Goal: Information Seeking & Learning: Find contact information

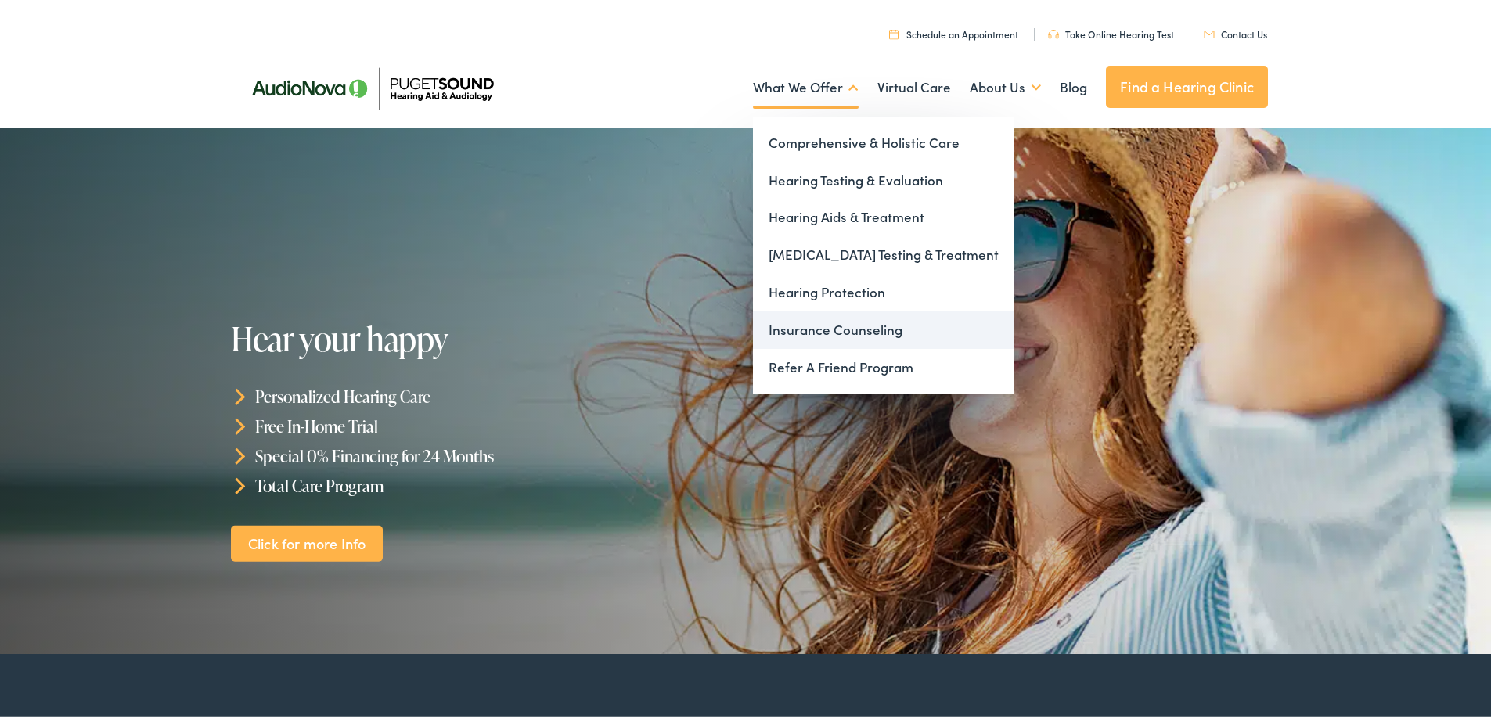
click at [829, 326] on link "Insurance Counseling" at bounding box center [883, 327] width 261 height 38
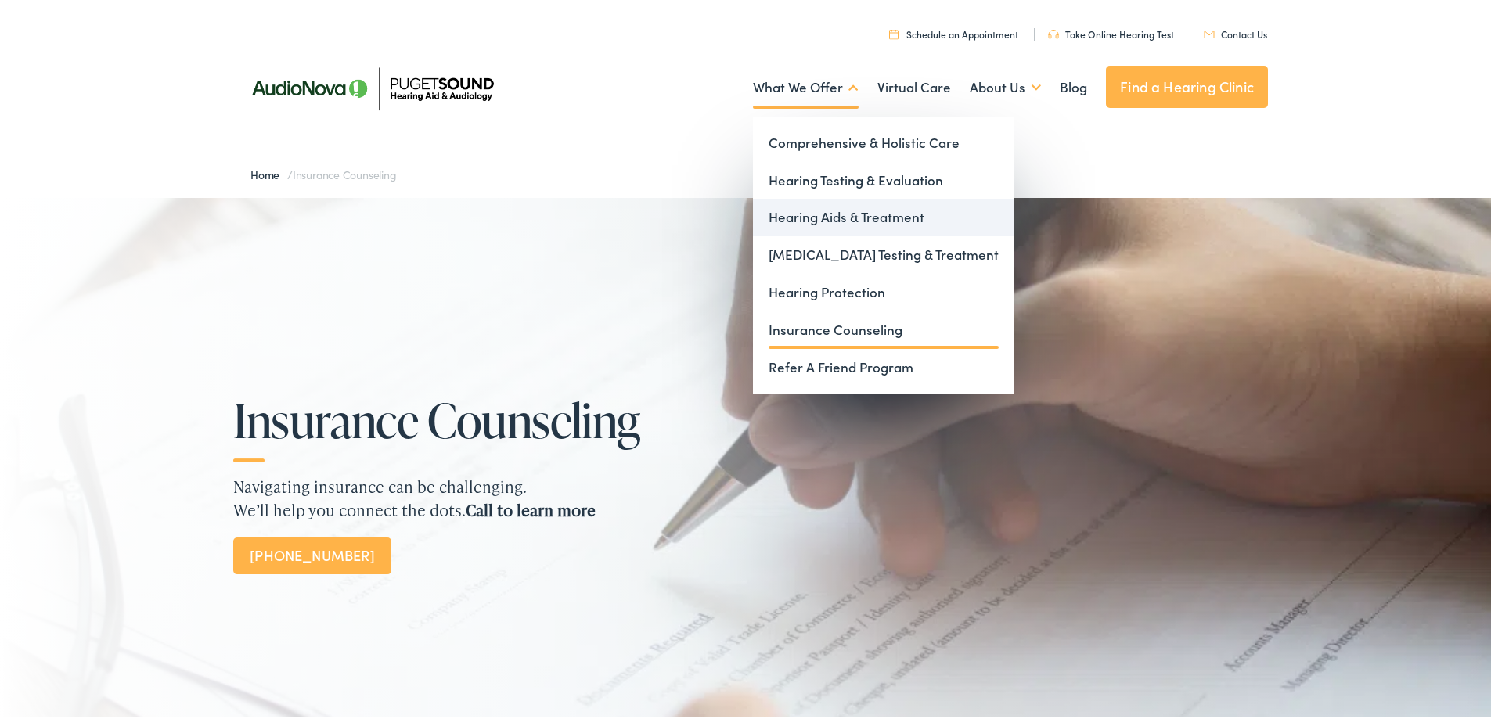
click at [808, 214] on link "Hearing Aids & Treatment" at bounding box center [883, 215] width 261 height 38
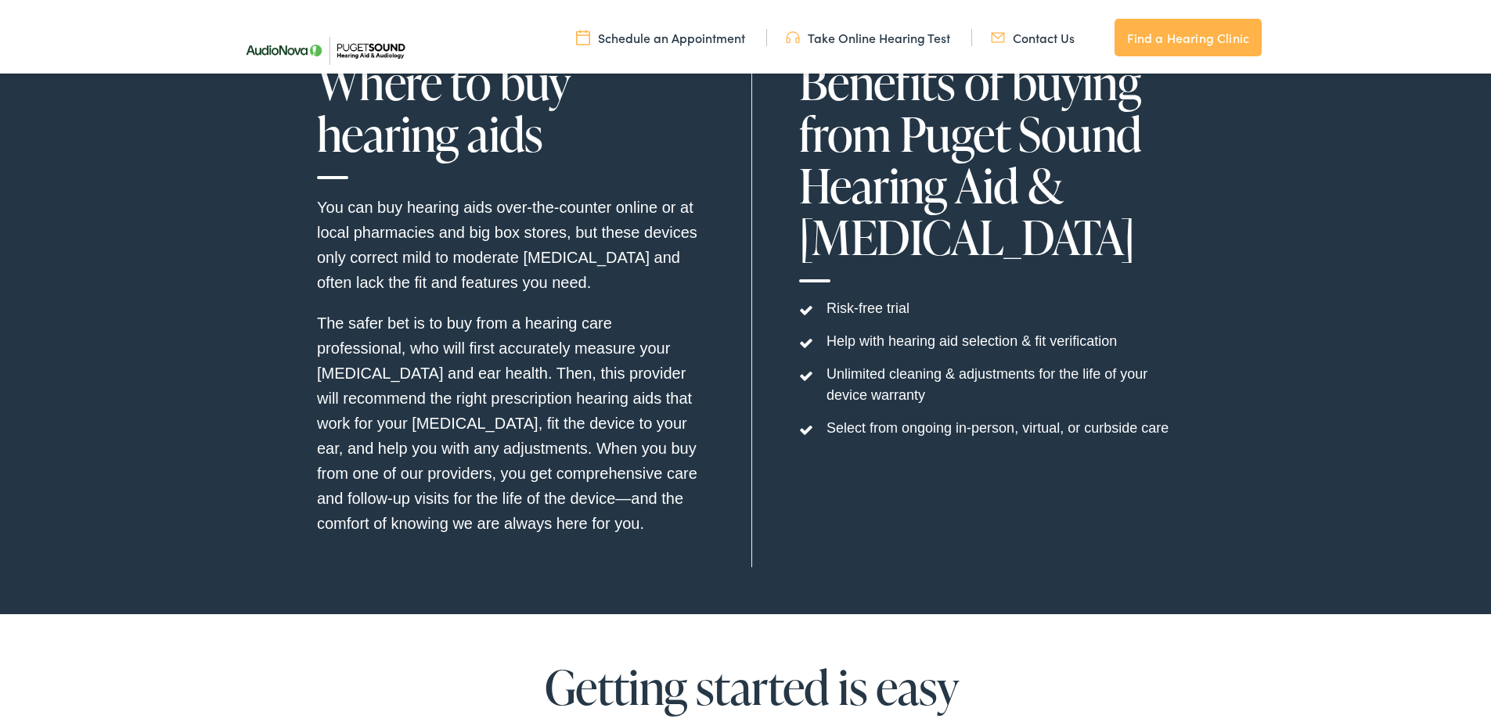
scroll to position [4930, 0]
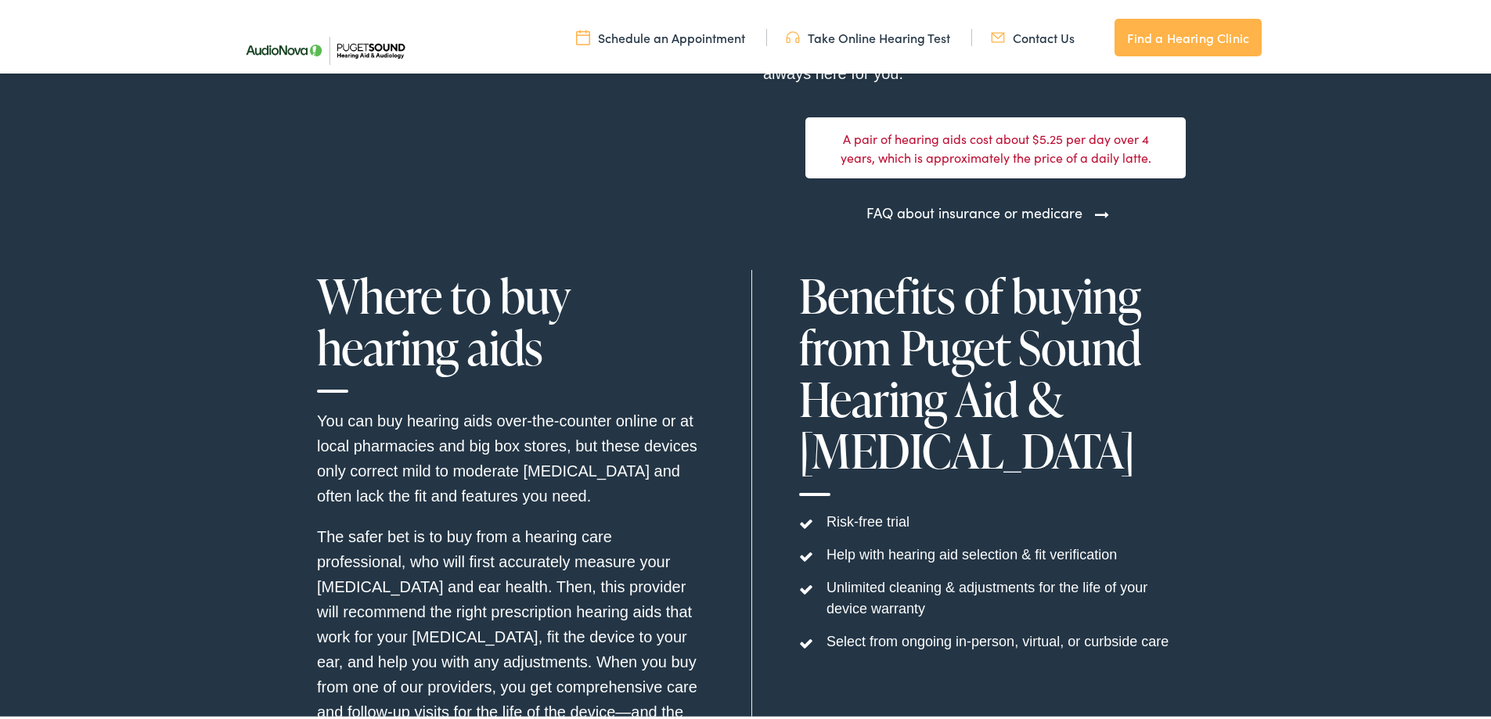
click at [1001, 199] on link "FAQ about insurance or medicare" at bounding box center [974, 209] width 216 height 21
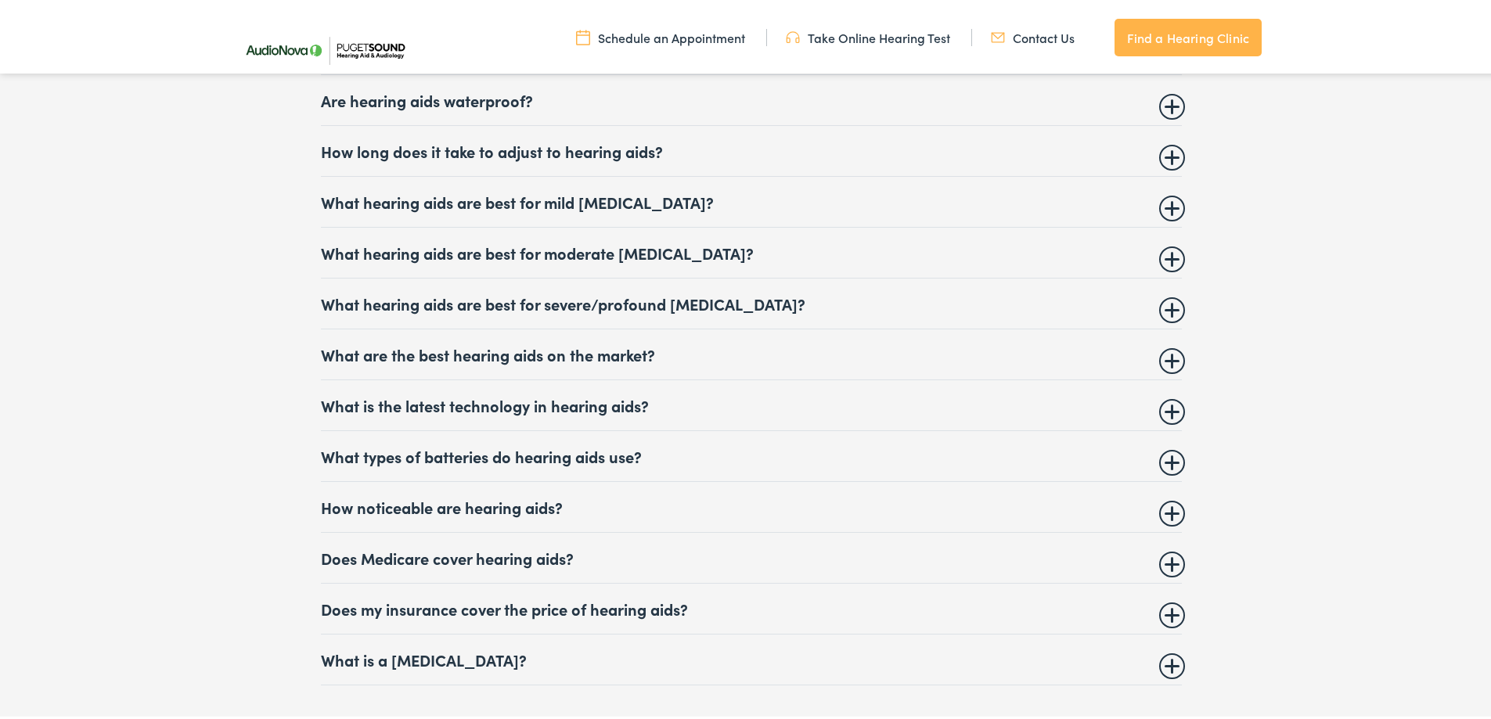
scroll to position [6807, 0]
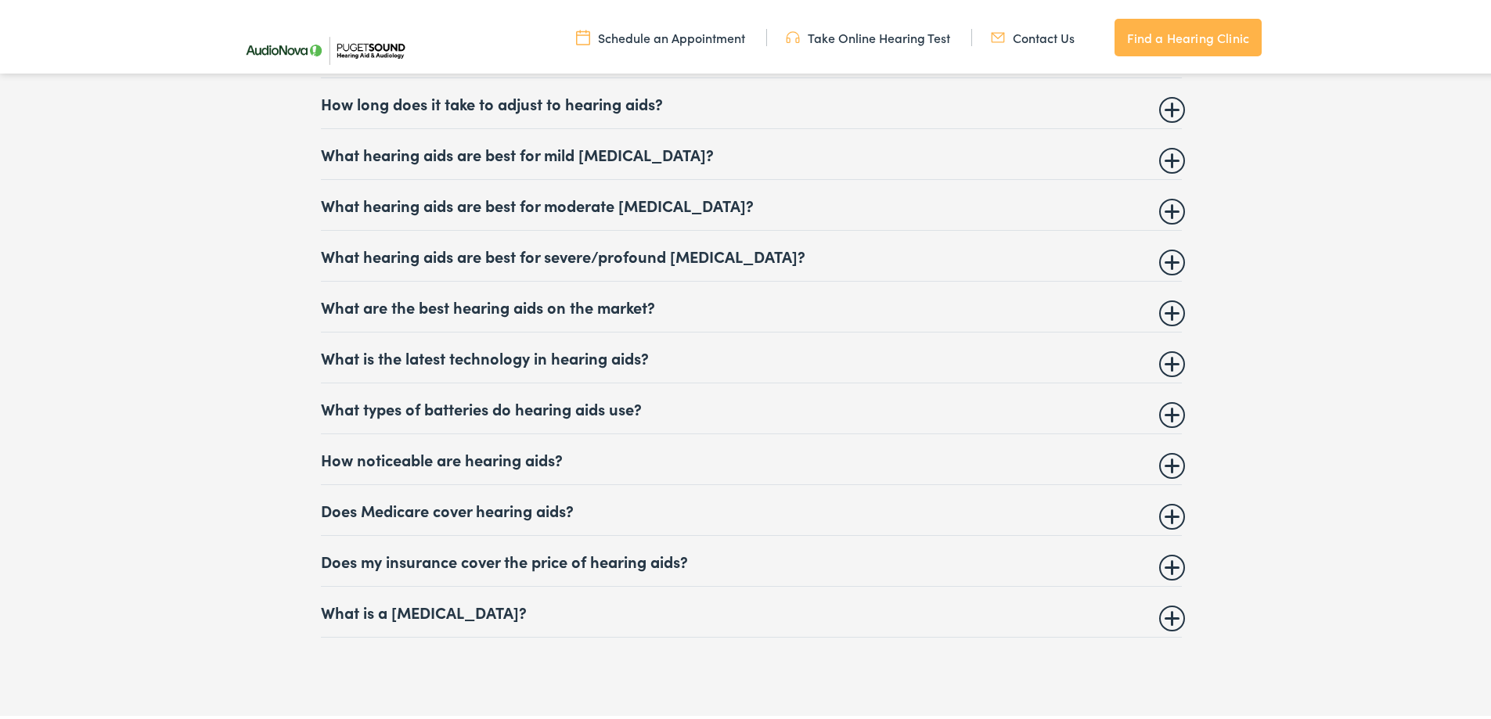
click at [669, 549] on summary "Does my insurance cover the price of hearing aids?" at bounding box center [751, 558] width 861 height 19
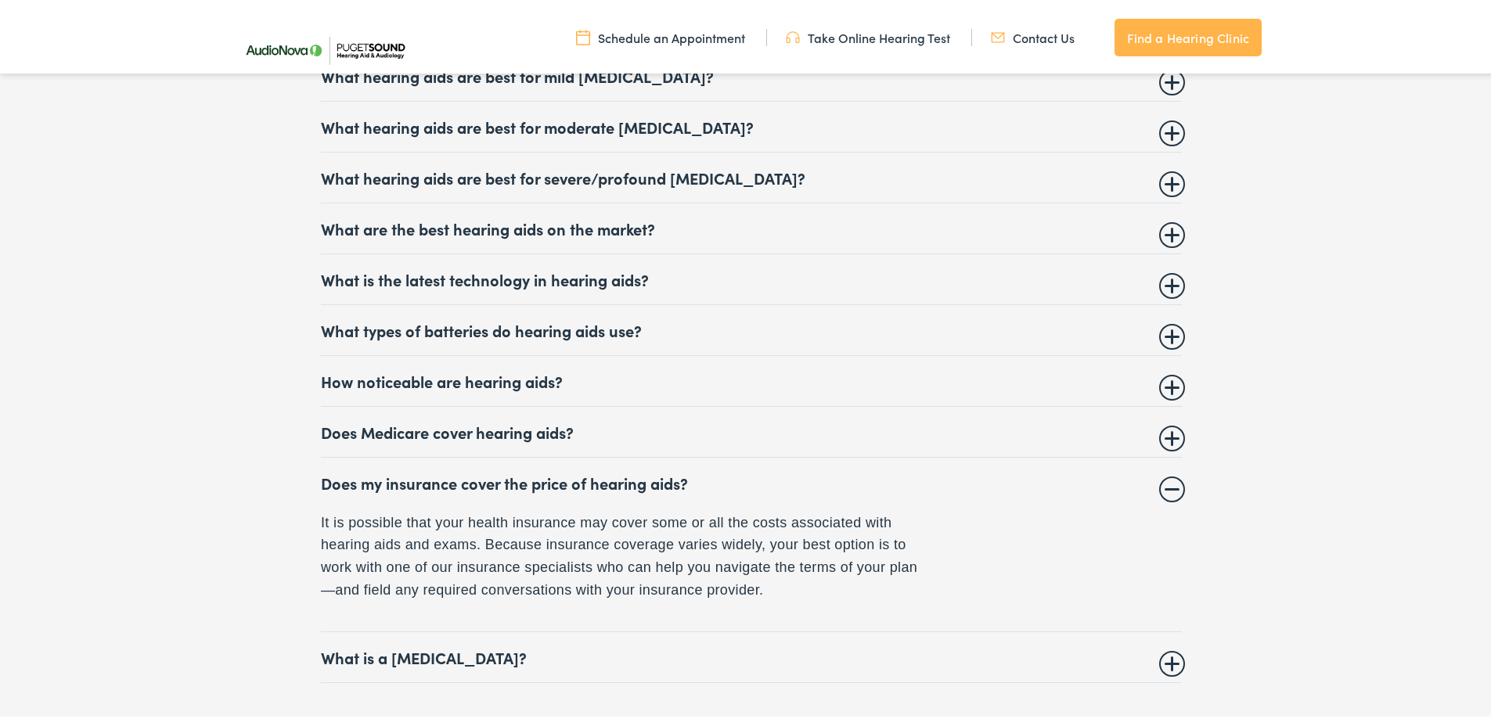
scroll to position [6964, 0]
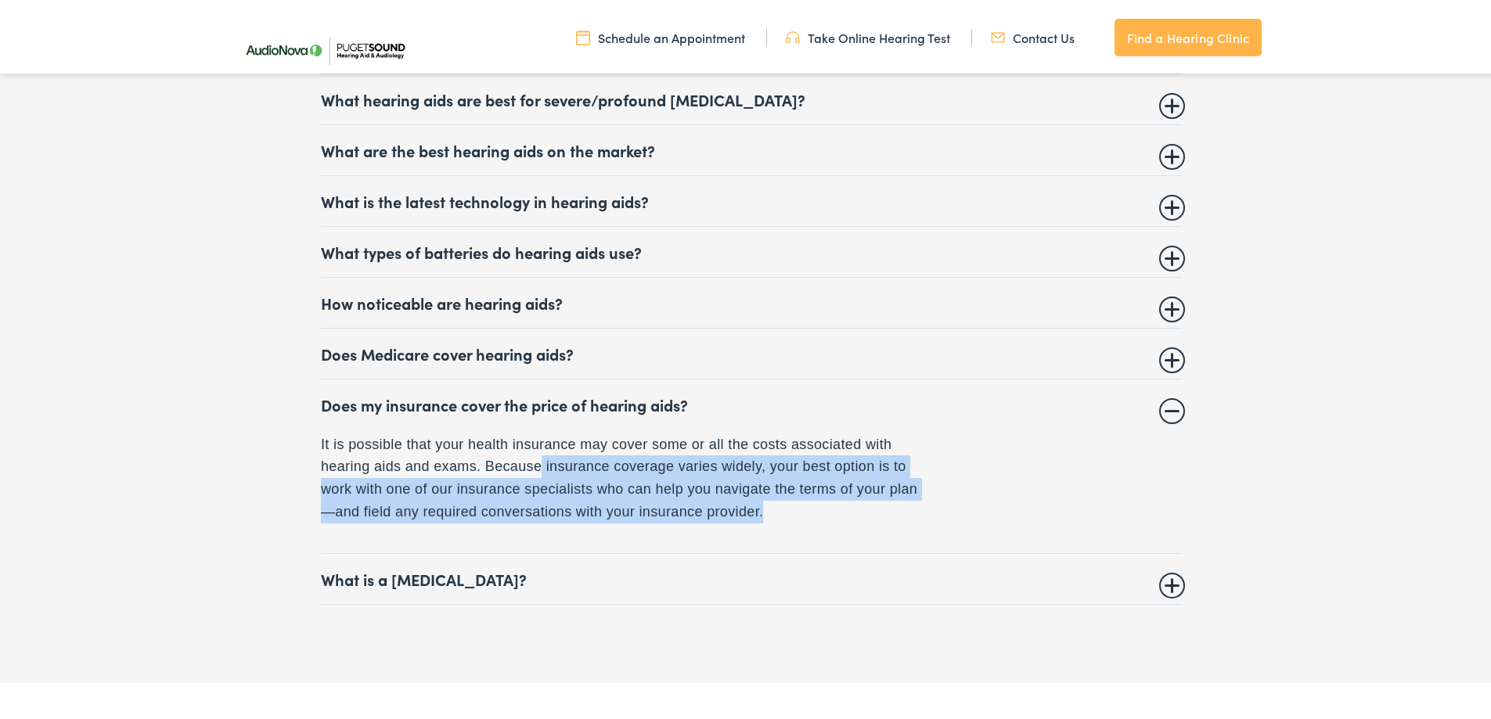
drag, startPoint x: 682, startPoint y: 459, endPoint x: 847, endPoint y: 505, distance: 170.5
click at [847, 505] on p "It is possible that your health insurance may cover some or all the costs assoc…" at bounding box center [622, 475] width 603 height 90
click at [782, 484] on p "It is possible that your health insurance may cover some or all the costs assoc…" at bounding box center [622, 475] width 603 height 90
drag, startPoint x: 854, startPoint y: 492, endPoint x: 918, endPoint y: 505, distance: 64.6
click at [907, 502] on p "It is possible that your health insurance may cover some or all the costs assoc…" at bounding box center [622, 475] width 603 height 90
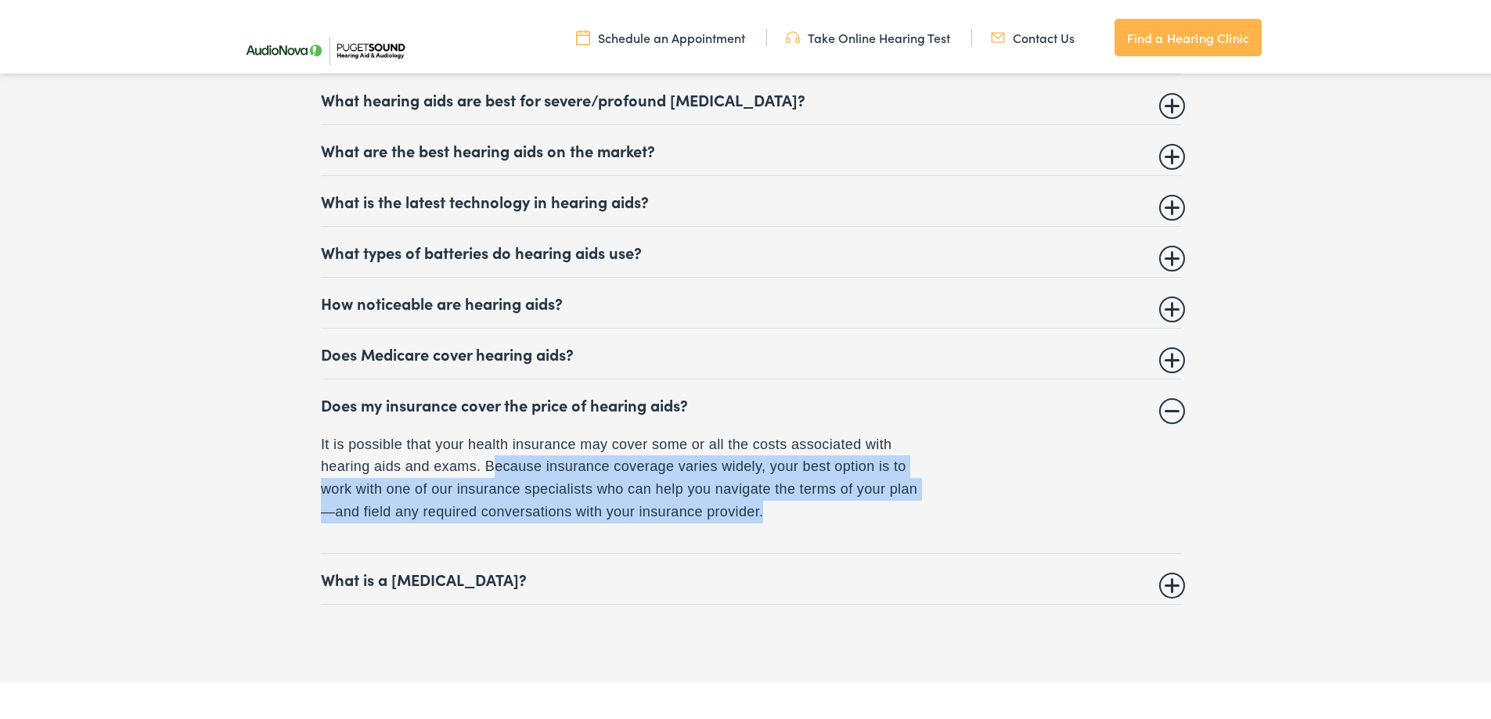
click at [836, 503] on p "It is possible that your health insurance may cover some or all the costs assoc…" at bounding box center [622, 475] width 603 height 90
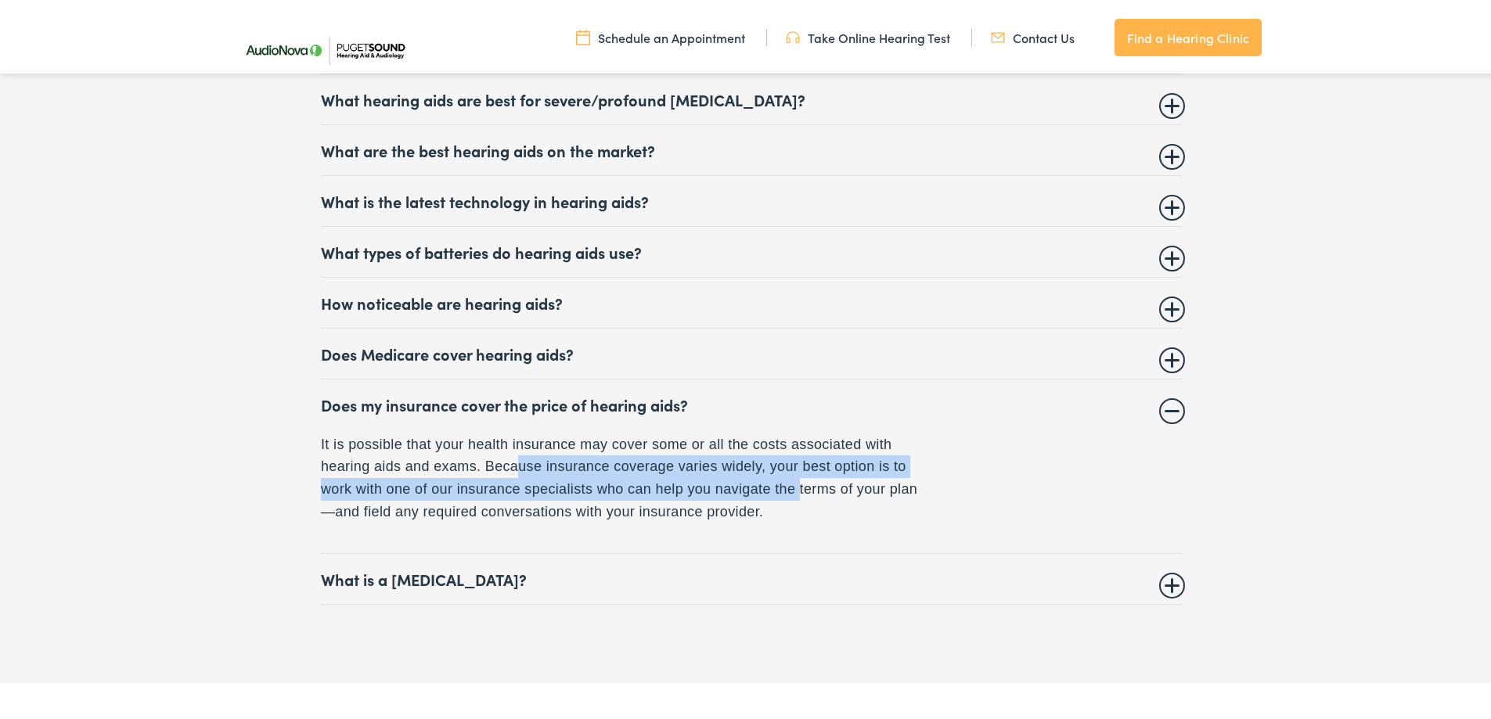
drag, startPoint x: 510, startPoint y: 458, endPoint x: 811, endPoint y: 474, distance: 300.9
click at [811, 474] on p "It is possible that your health insurance may cover some or all the costs assoc…" at bounding box center [622, 475] width 603 height 90
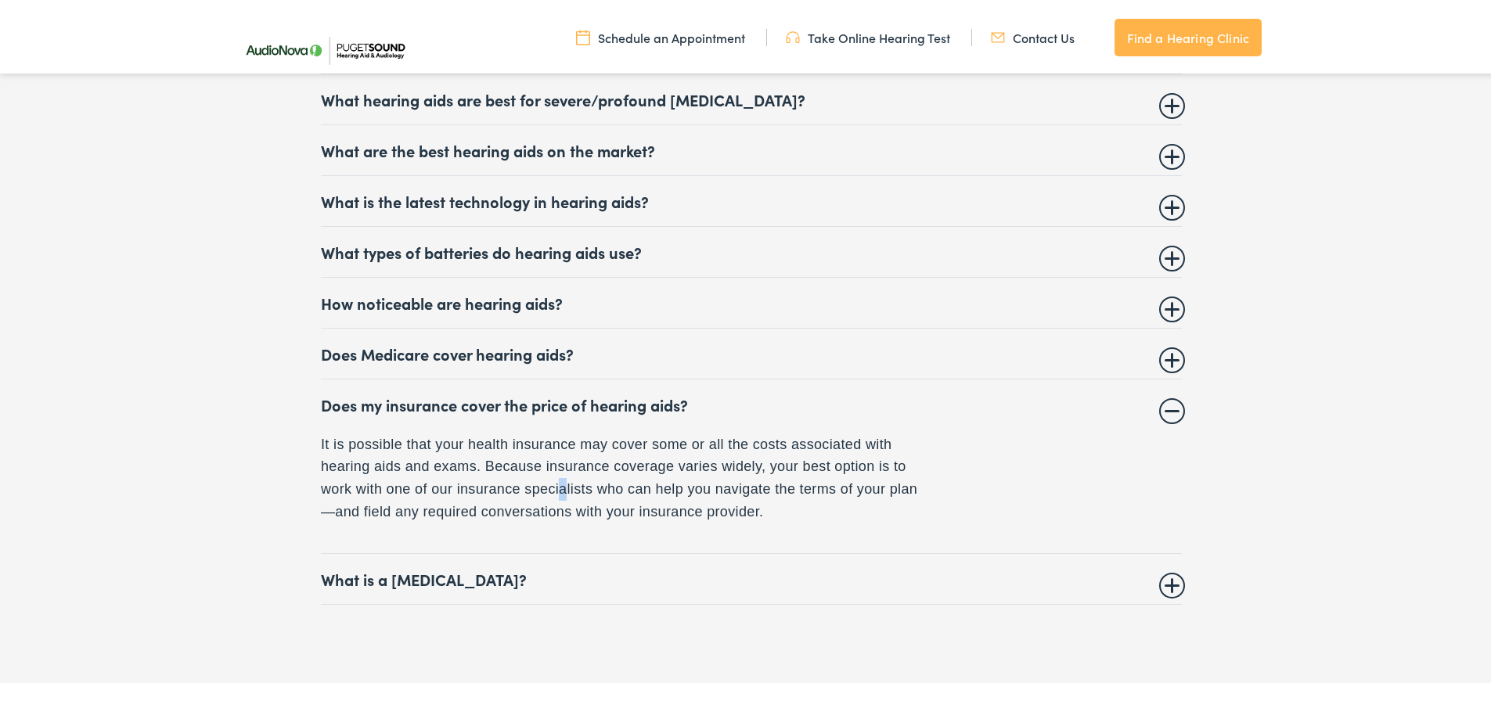
click at [551, 470] on p "It is possible that your health insurance may cover some or all the costs assoc…" at bounding box center [622, 475] width 603 height 90
click at [776, 477] on p "It is possible that your health insurance may cover some or all the costs assoc…" at bounding box center [622, 475] width 603 height 90
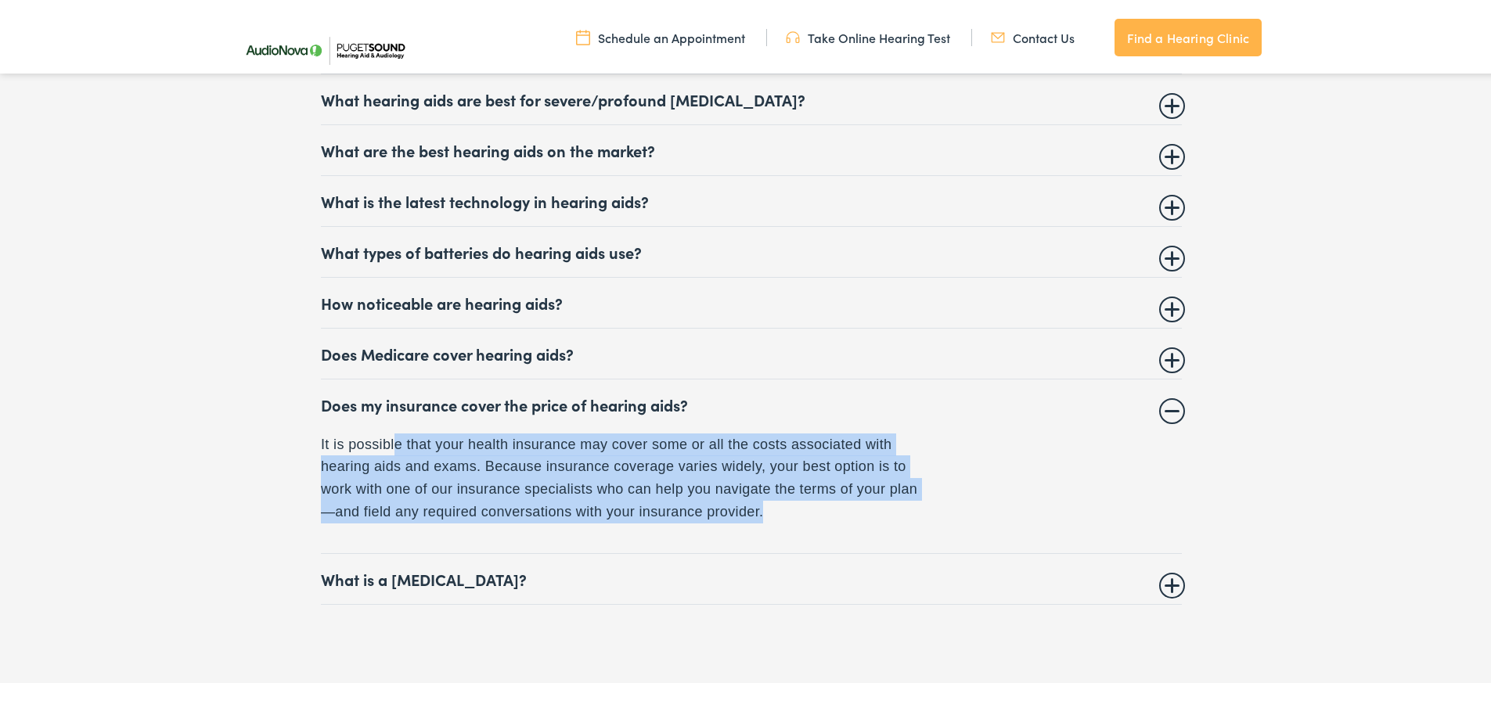
drag, startPoint x: 679, startPoint y: 469, endPoint x: 401, endPoint y: 426, distance: 281.0
click at [383, 418] on details "Does my insurance cover the price of hearing aids? It is possible that your hea…" at bounding box center [751, 463] width 861 height 174
click at [656, 449] on p "It is possible that your health insurance may cover some or all the costs assoc…" at bounding box center [622, 475] width 603 height 90
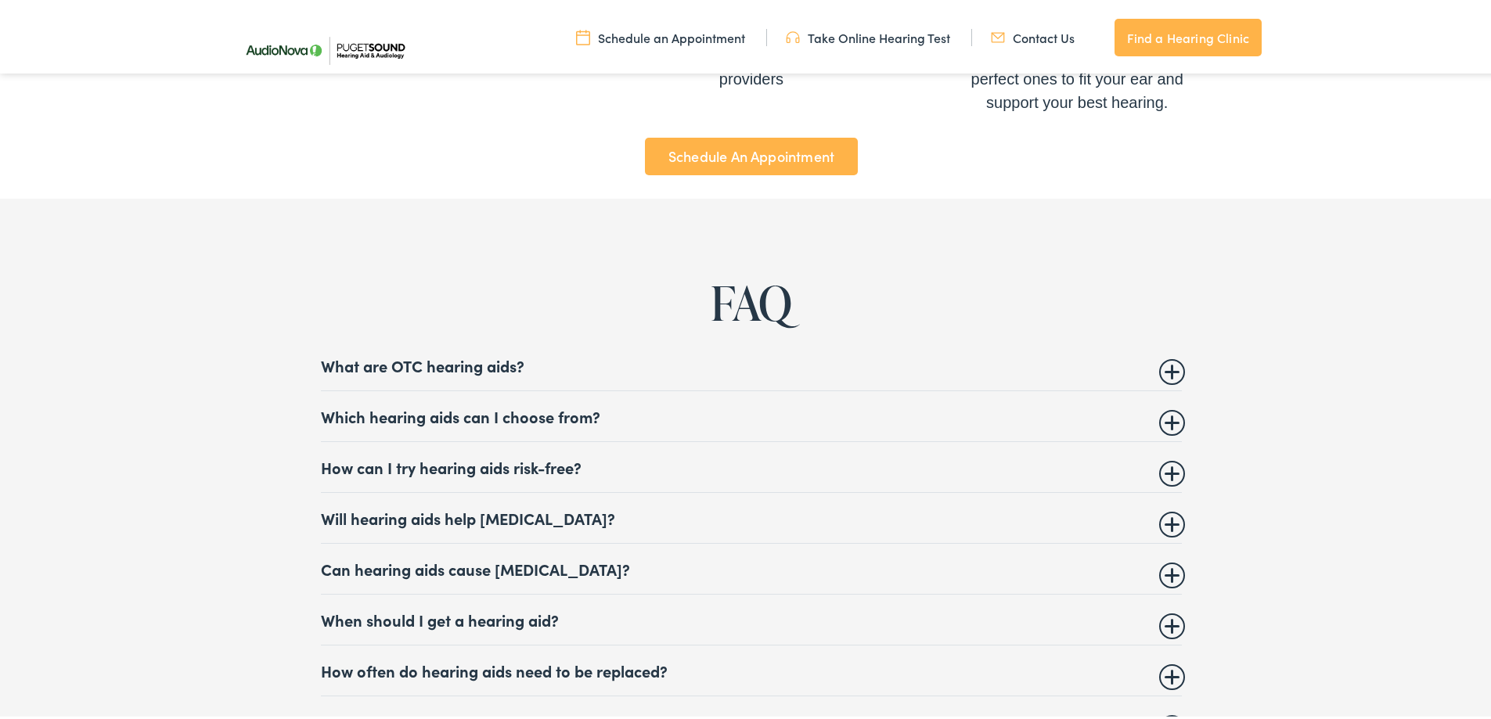
scroll to position [0, 0]
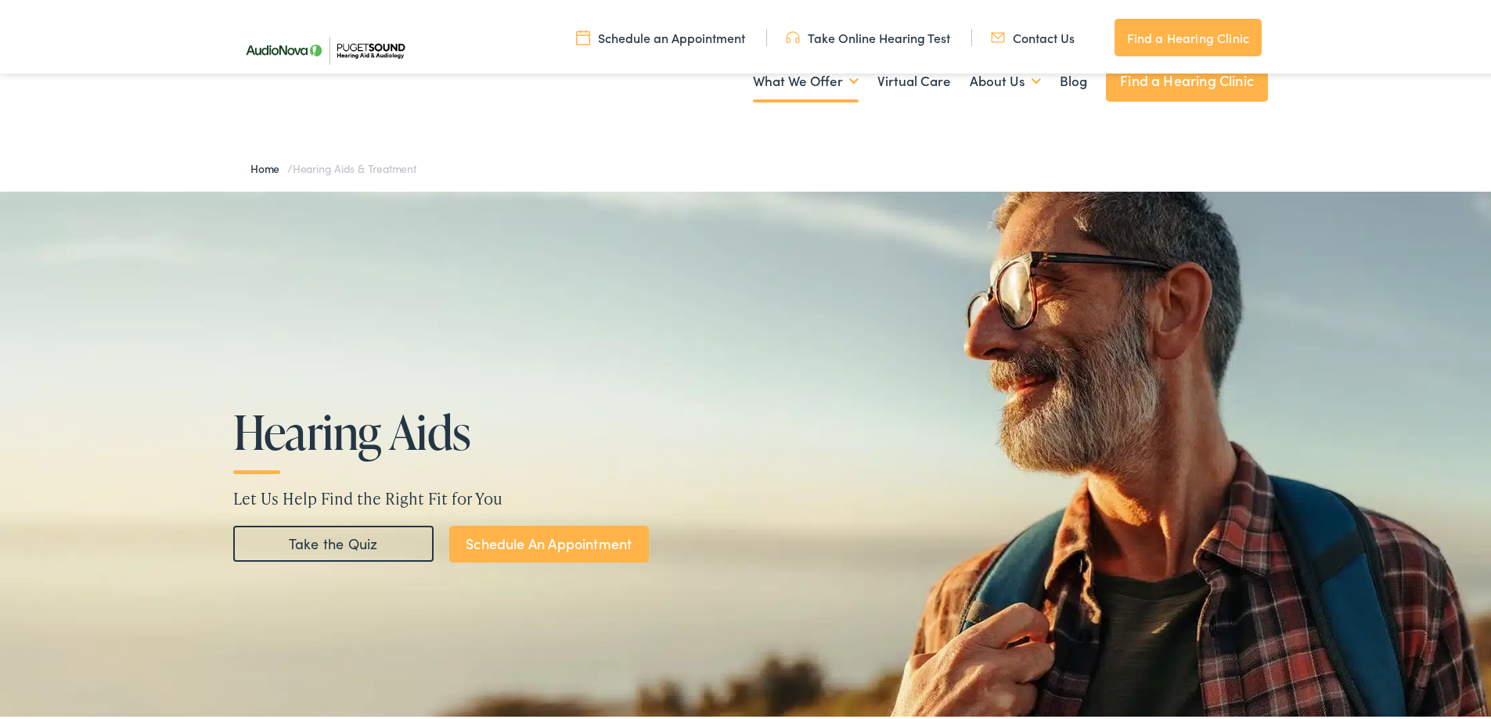
drag, startPoint x: 99, startPoint y: 702, endPoint x: 331, endPoint y: 112, distance: 634.1
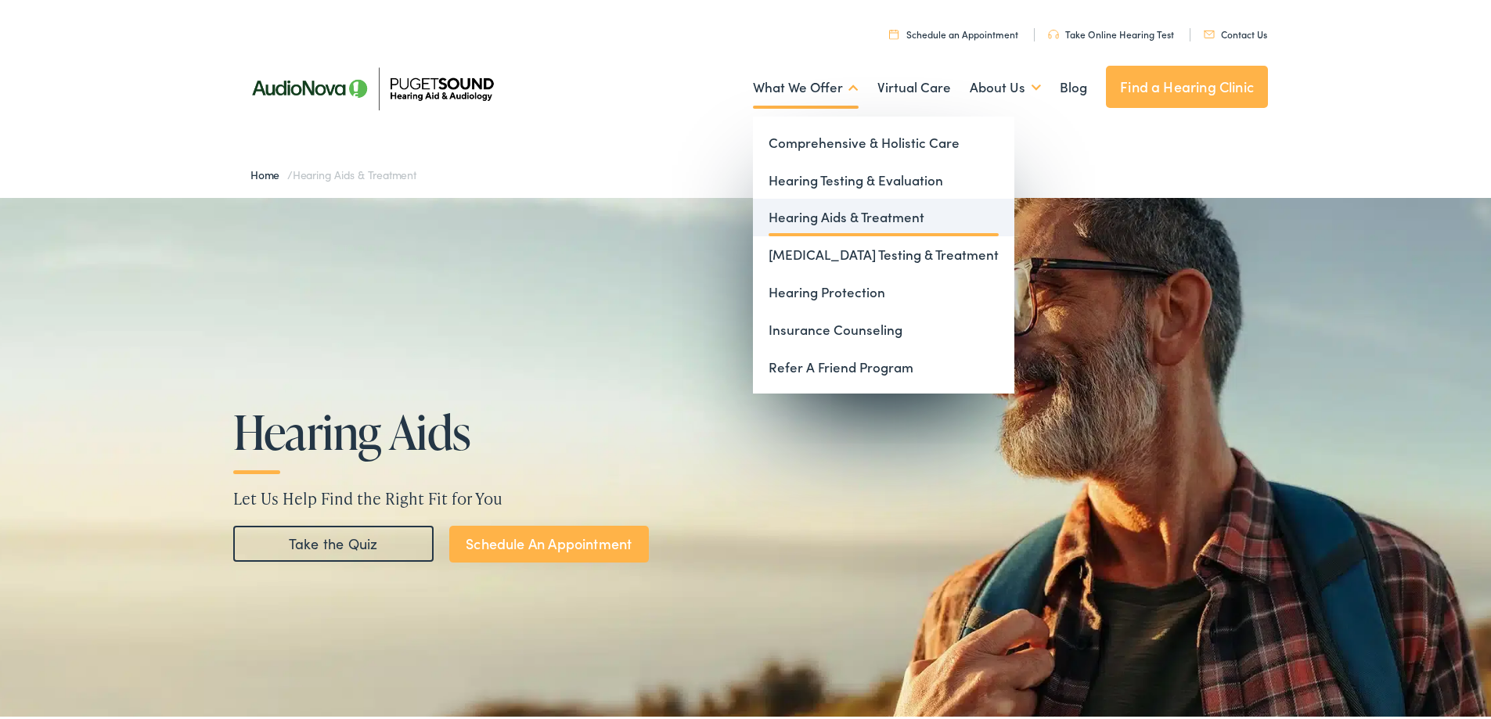
click at [826, 214] on link "Hearing Aids & Treatment" at bounding box center [883, 215] width 261 height 38
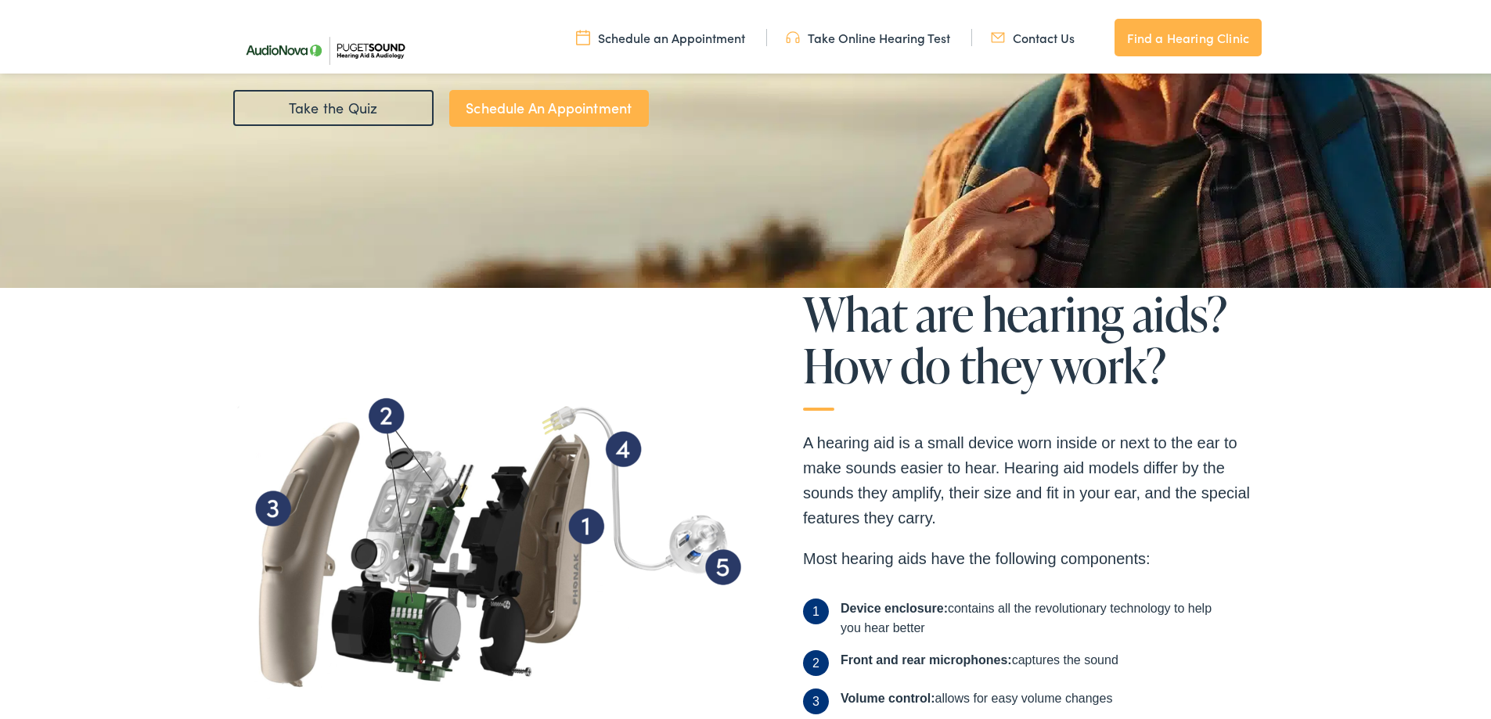
scroll to position [313, 0]
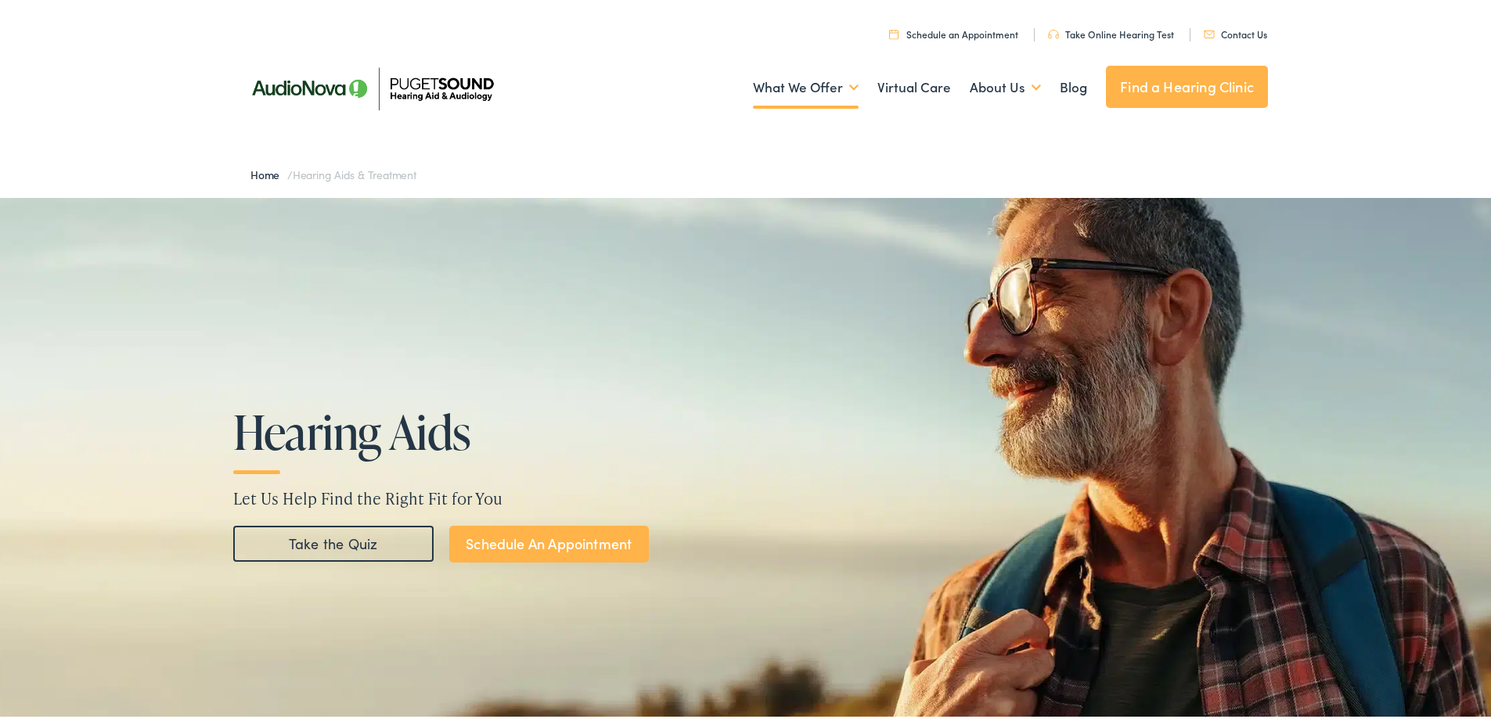
click at [1144, 93] on link "Find a Hearing Clinic" at bounding box center [1187, 84] width 162 height 42
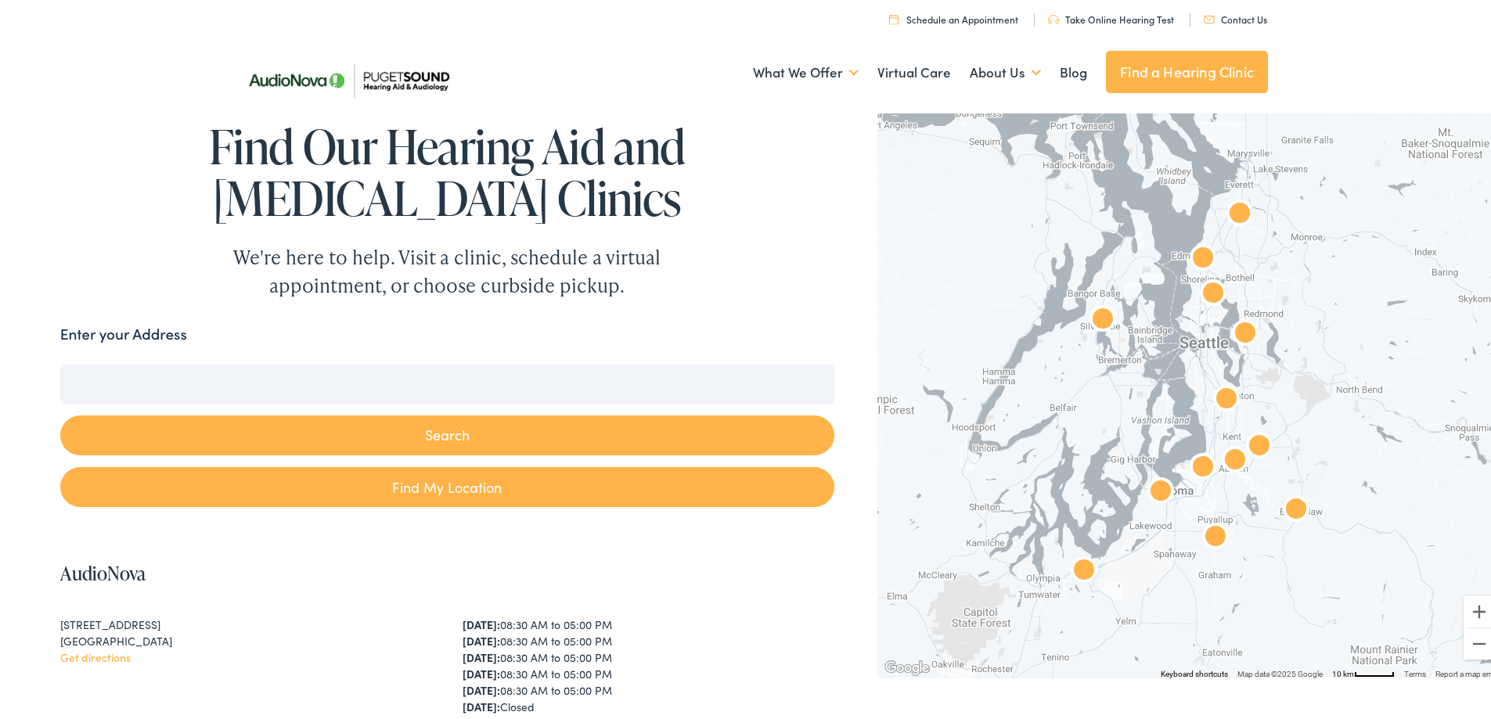
click at [451, 383] on input "Enter your Address" at bounding box center [447, 381] width 774 height 39
click at [453, 379] on input "Enter your Address" at bounding box center [447, 381] width 774 height 39
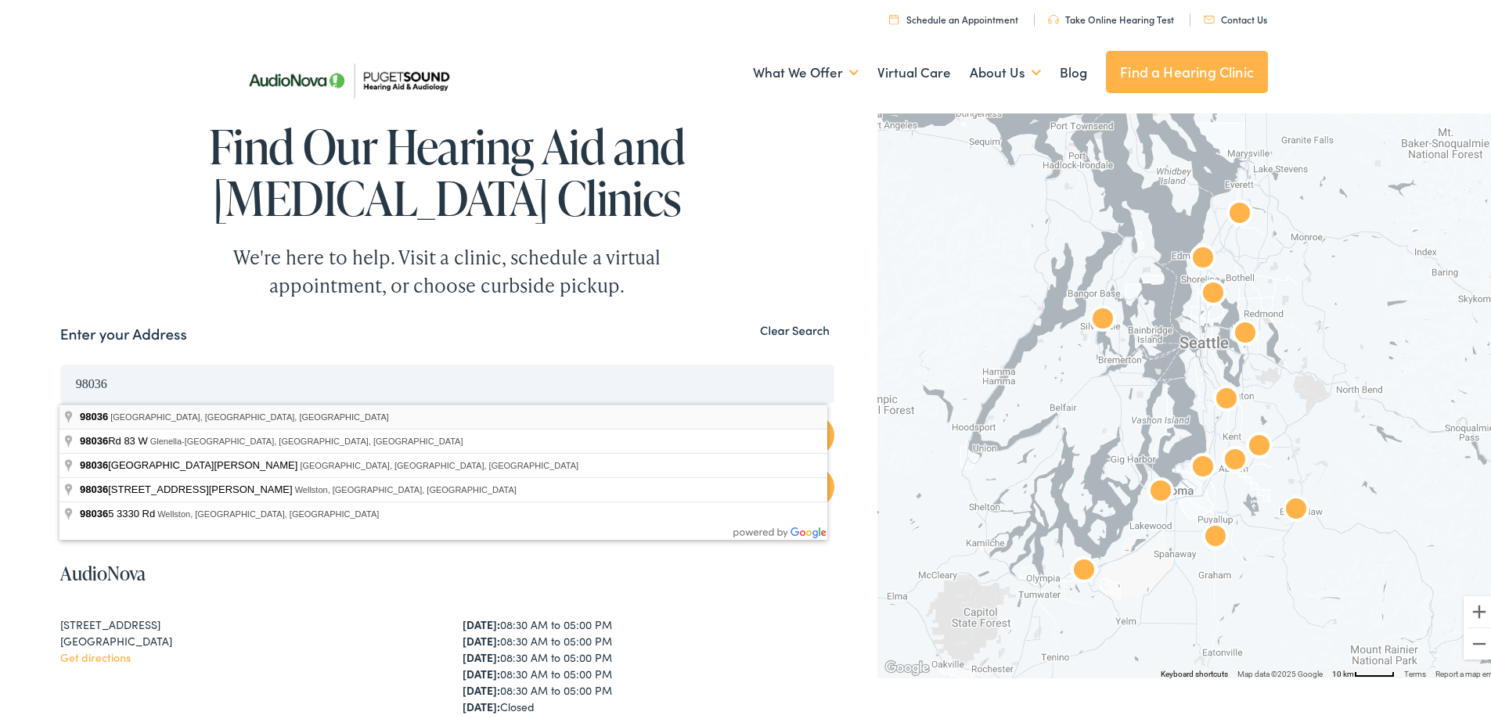
type input "Lynnwood, WA 98036, USA"
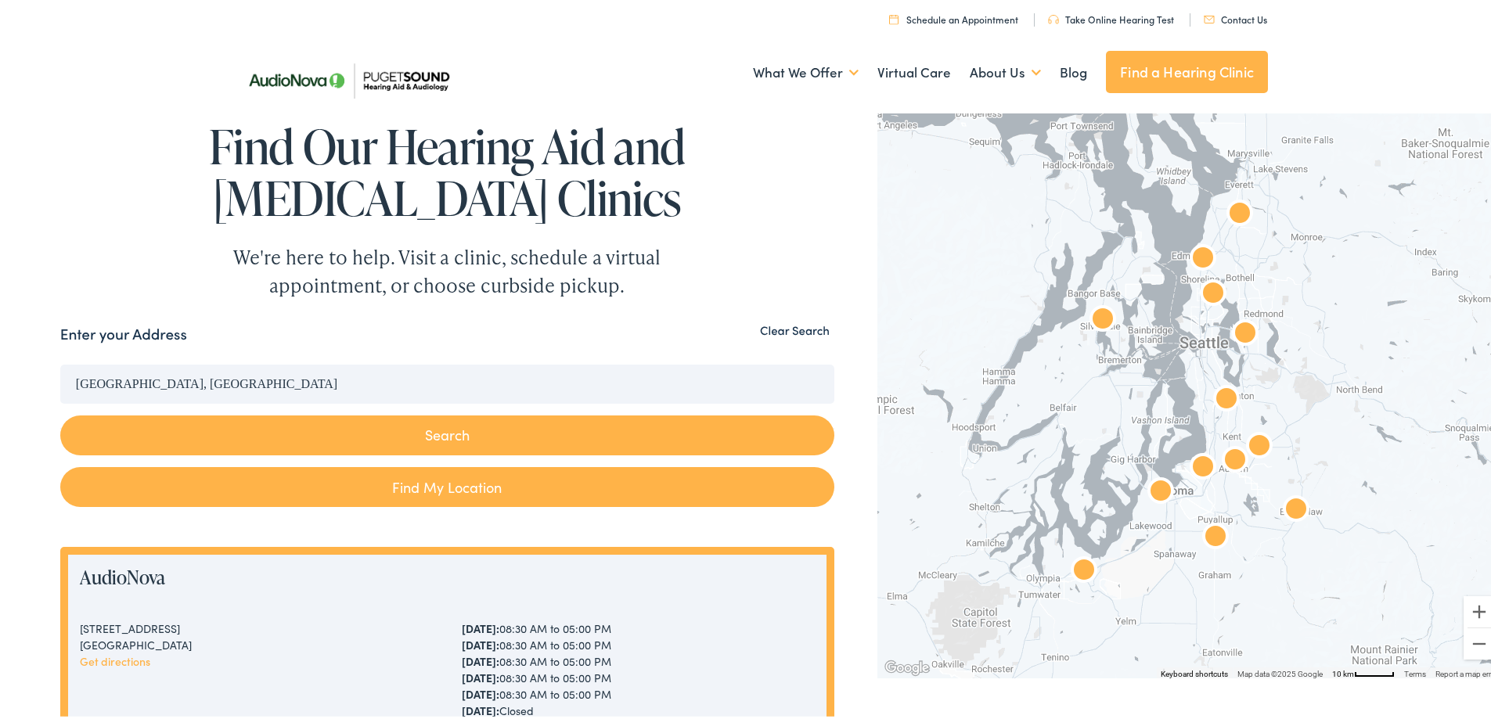
click at [476, 430] on button "Search" at bounding box center [447, 432] width 774 height 40
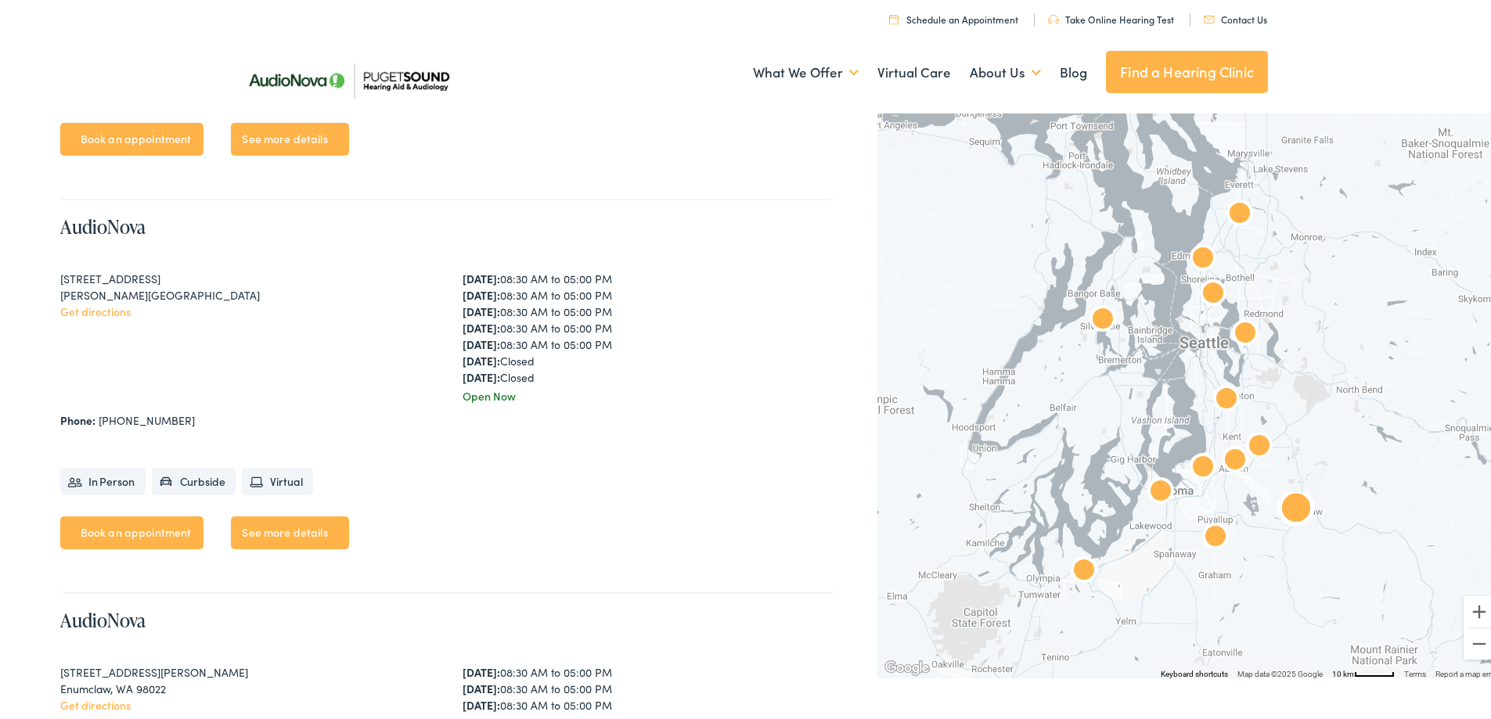
scroll to position [1095, 0]
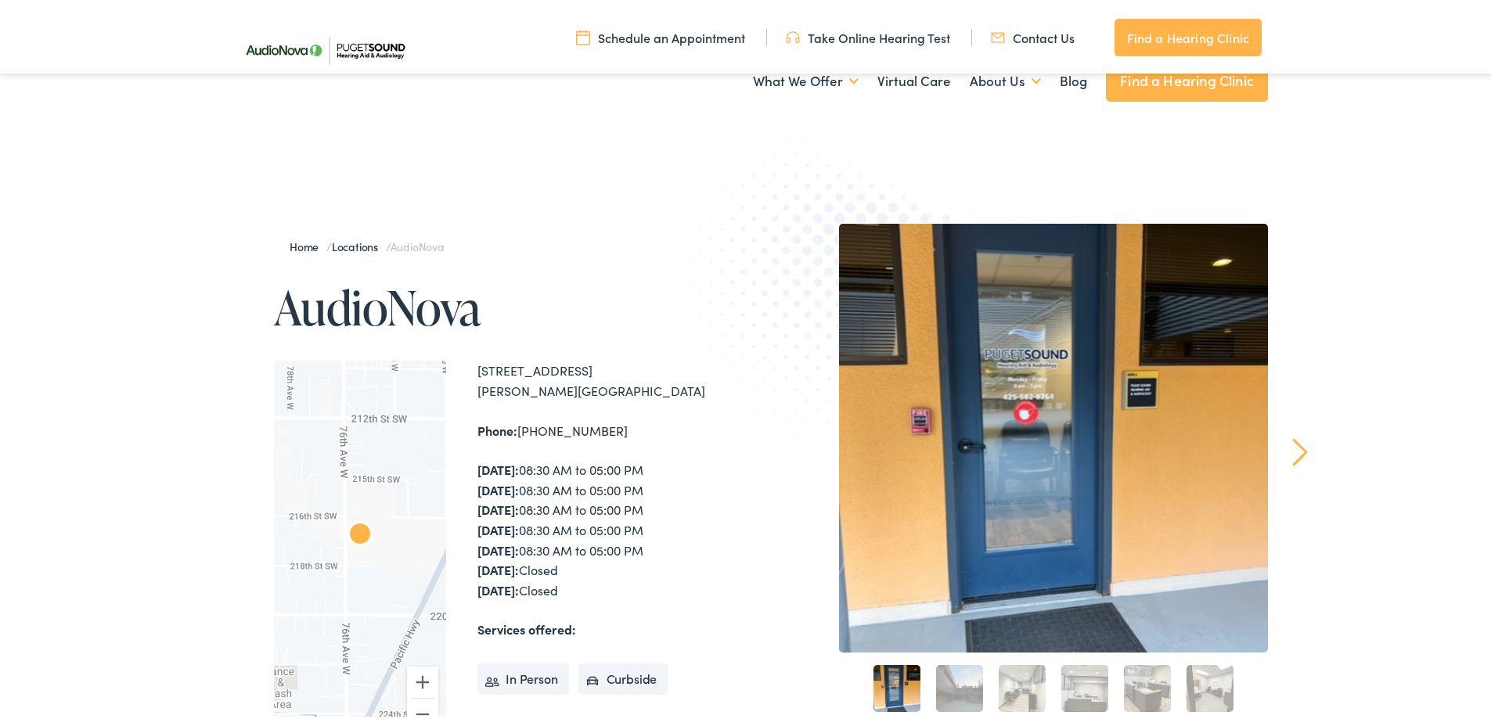
drag, startPoint x: 1110, startPoint y: 527, endPoint x: 818, endPoint y: -37, distance: 634.1
